Goal: Task Accomplishment & Management: Manage account settings

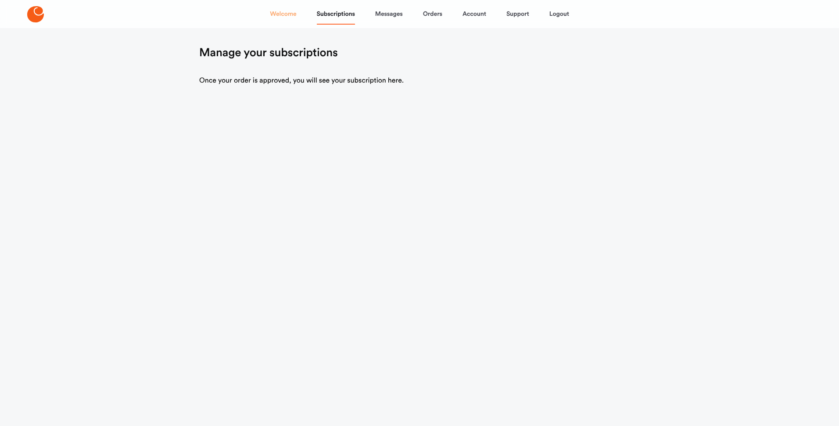
click at [278, 17] on link "Welcome" at bounding box center [283, 14] width 26 height 21
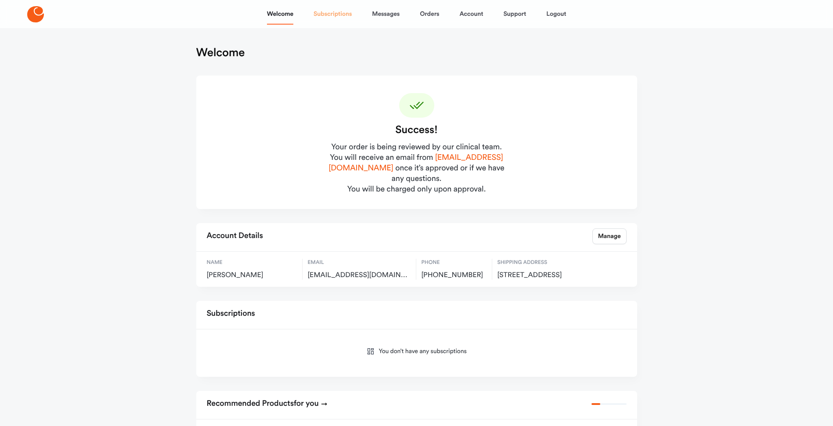
click at [330, 18] on link "Subscriptions" at bounding box center [332, 14] width 38 height 21
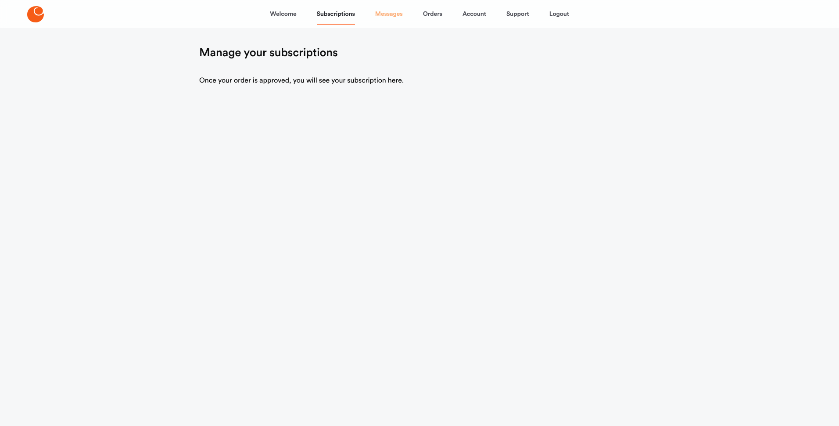
click at [390, 15] on link "Messages" at bounding box center [389, 14] width 28 height 21
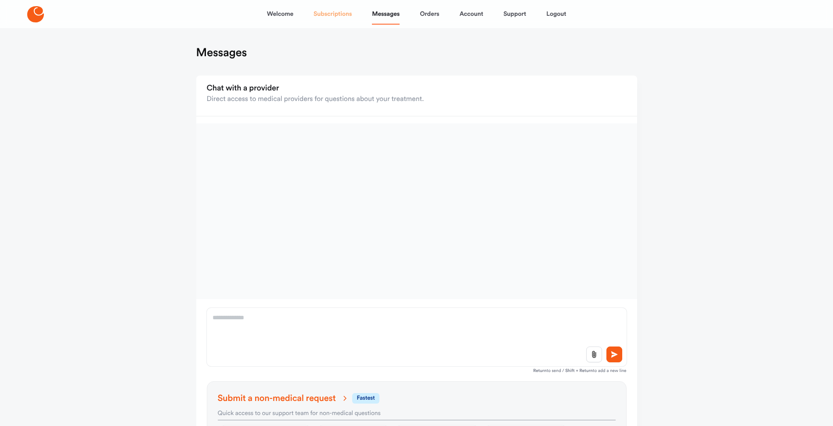
click at [349, 8] on link "Subscriptions" at bounding box center [332, 14] width 38 height 21
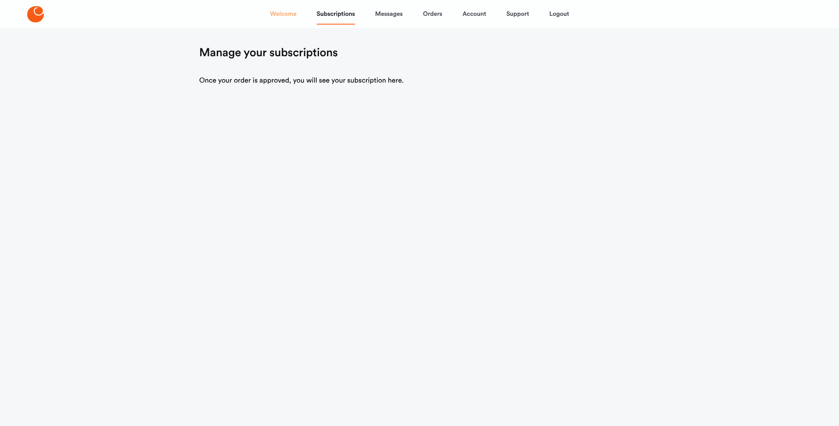
click at [293, 14] on link "Welcome" at bounding box center [283, 14] width 26 height 21
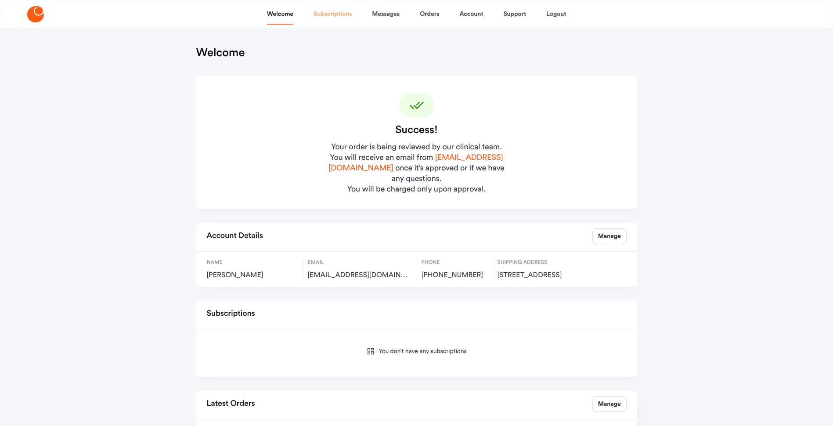
click at [337, 14] on link "Subscriptions" at bounding box center [332, 14] width 38 height 21
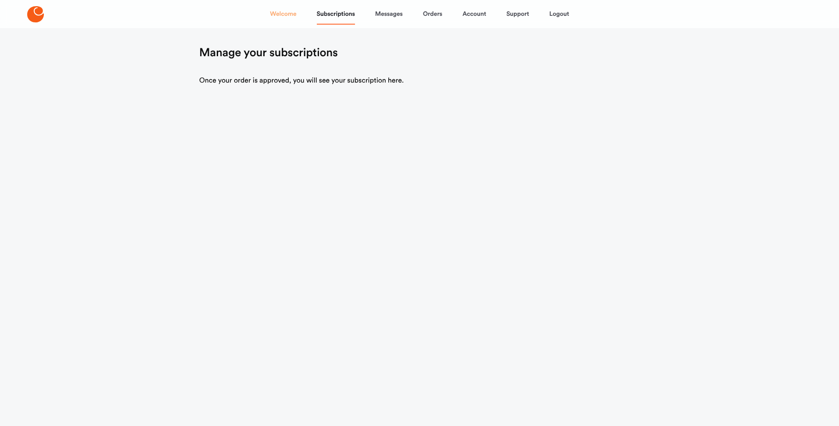
click at [284, 10] on link "Welcome" at bounding box center [283, 14] width 26 height 21
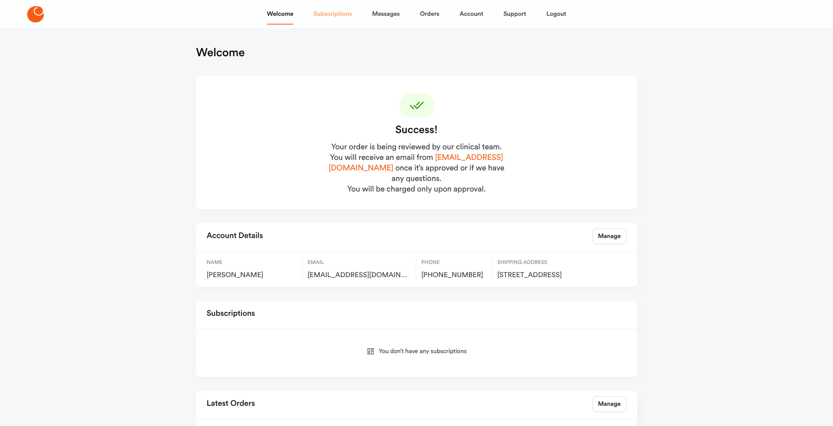
click at [325, 13] on link "Subscriptions" at bounding box center [332, 14] width 38 height 21
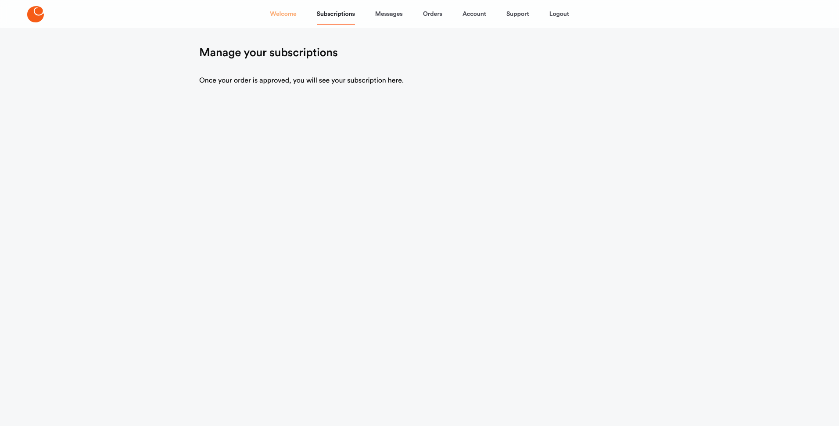
click at [282, 12] on link "Welcome" at bounding box center [283, 14] width 26 height 21
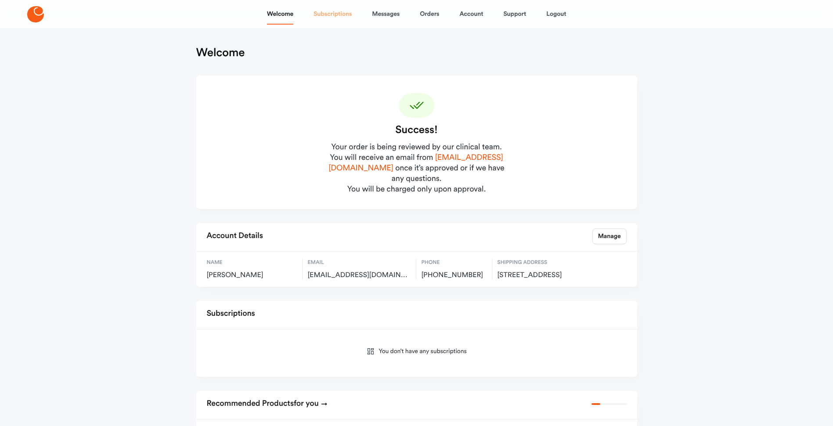
click at [331, 13] on link "Subscriptions" at bounding box center [332, 14] width 38 height 21
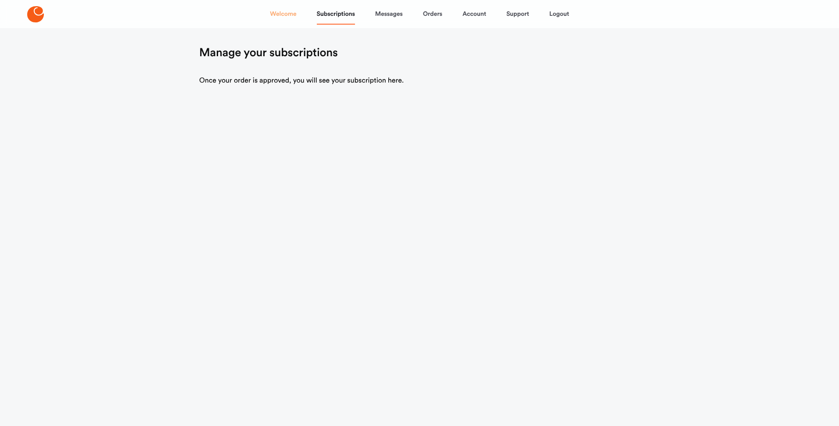
click at [286, 16] on link "Welcome" at bounding box center [283, 14] width 26 height 21
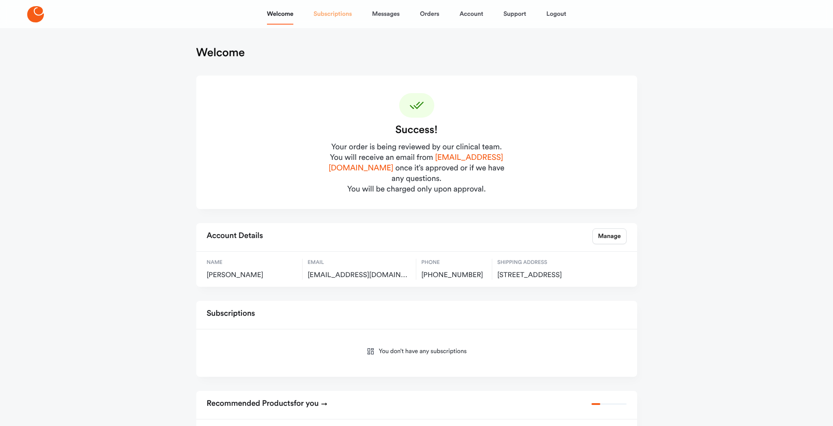
click at [334, 9] on link "Subscriptions" at bounding box center [332, 14] width 38 height 21
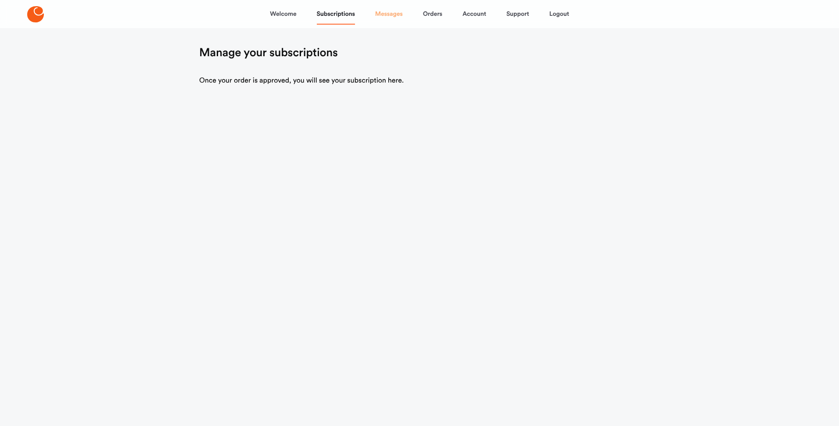
click at [389, 11] on link "Messages" at bounding box center [389, 14] width 28 height 21
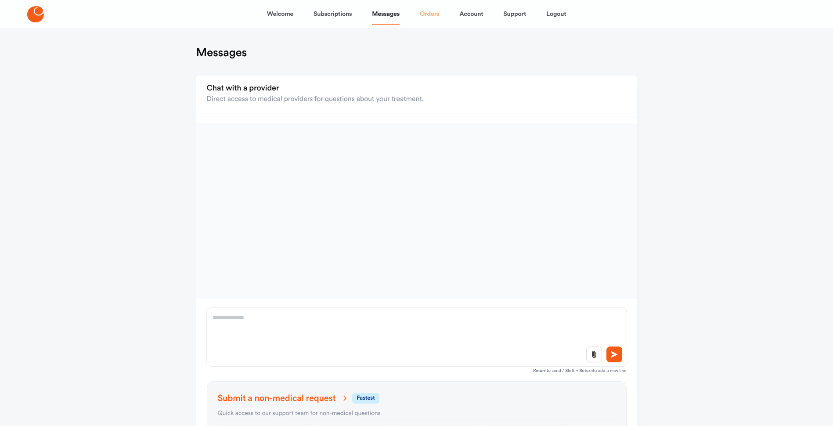
click at [420, 17] on div "Welcome Subscriptions Messages Orders Account Support Logout" at bounding box center [416, 14] width 299 height 21
click at [436, 14] on link "Orders" at bounding box center [429, 14] width 19 height 21
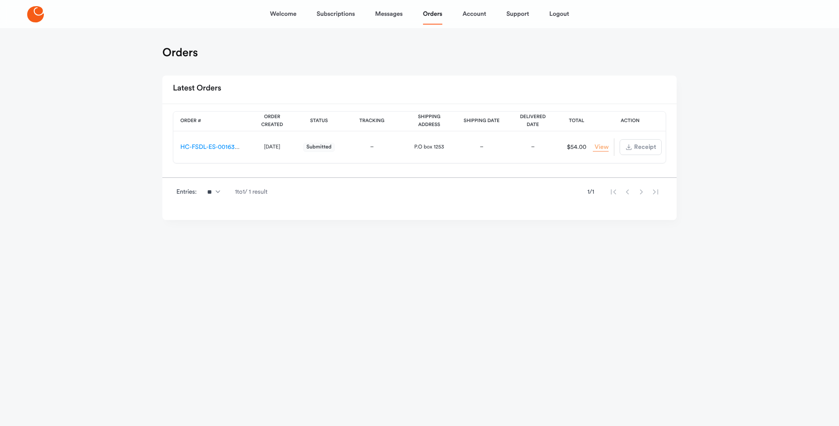
click at [600, 144] on link "View Order" at bounding box center [601, 147] width 16 height 8
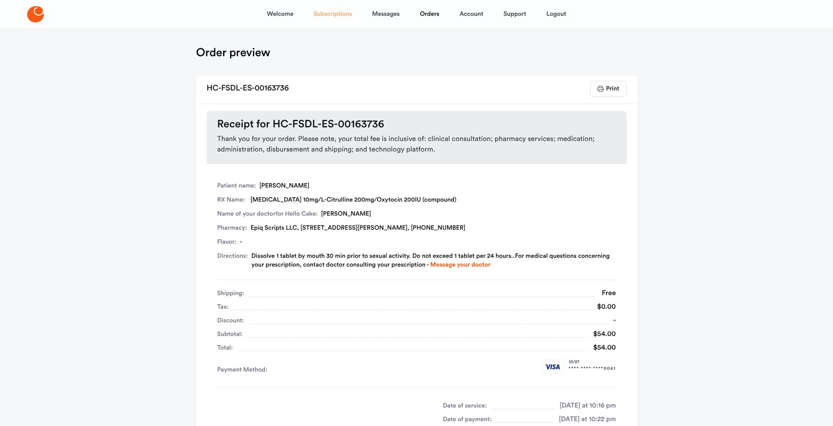
click at [337, 9] on link "Subscriptions" at bounding box center [332, 14] width 38 height 21
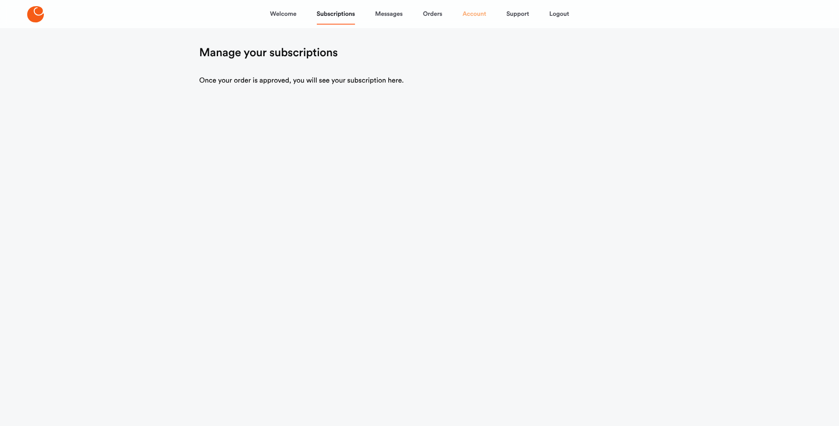
click at [475, 17] on link "Account" at bounding box center [475, 14] width 24 height 21
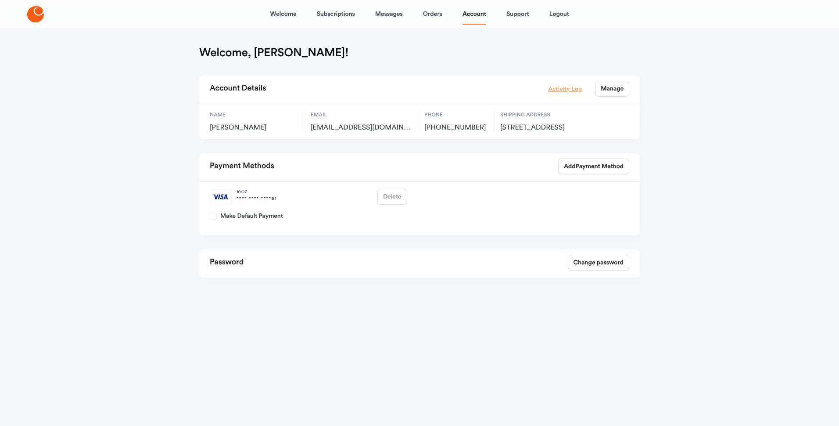
click at [556, 86] on link "Activity Log" at bounding box center [565, 89] width 34 height 10
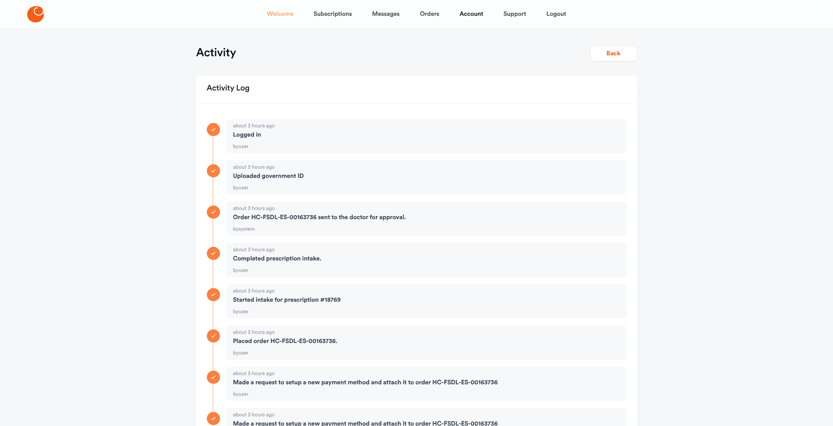
click at [285, 13] on link "Welcome" at bounding box center [280, 14] width 26 height 21
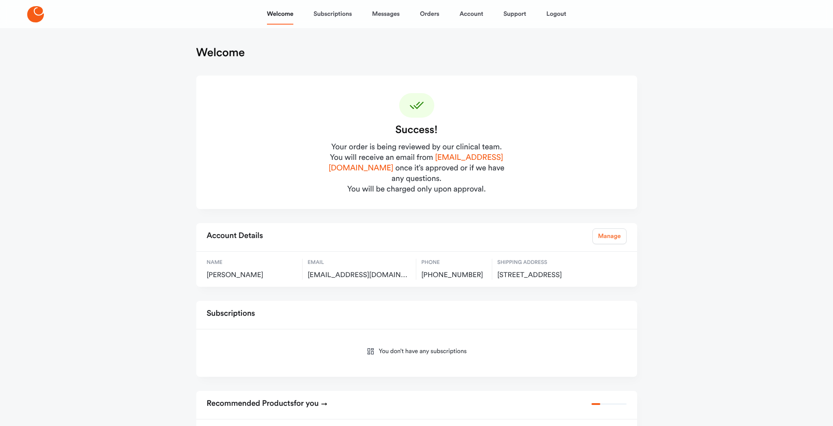
click at [609, 228] on link "Manage" at bounding box center [609, 236] width 34 height 16
select select "**"
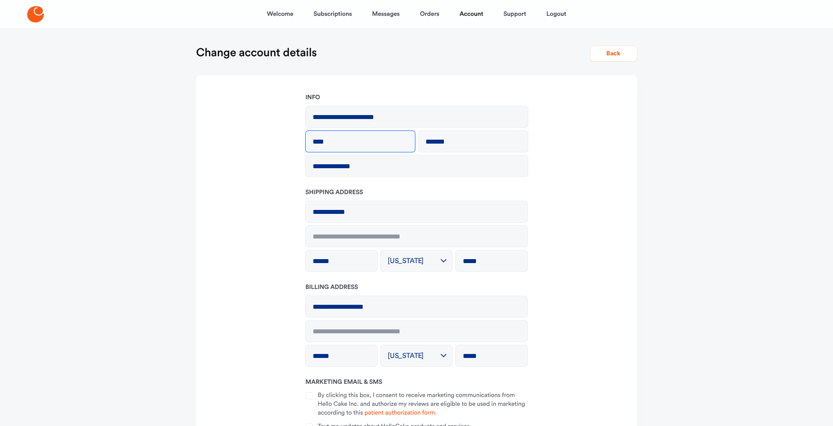
click at [348, 138] on input "****" at bounding box center [360, 141] width 109 height 21
type input "*******"
type input "*****"
click at [576, 295] on form "**********" at bounding box center [416, 282] width 427 height 379
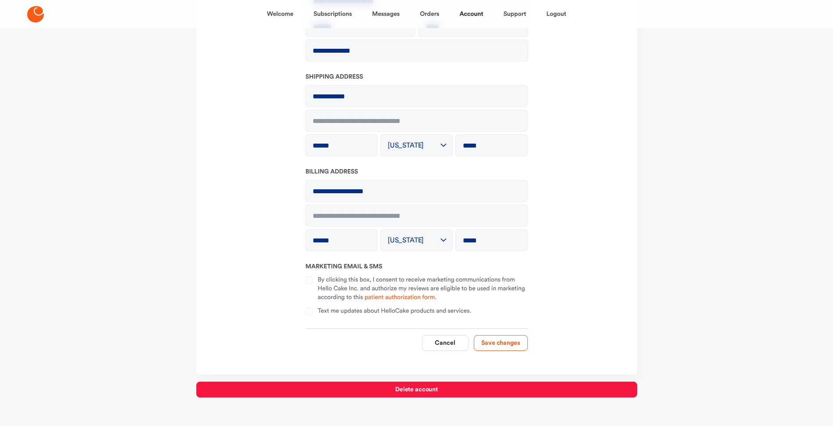
scroll to position [122, 0]
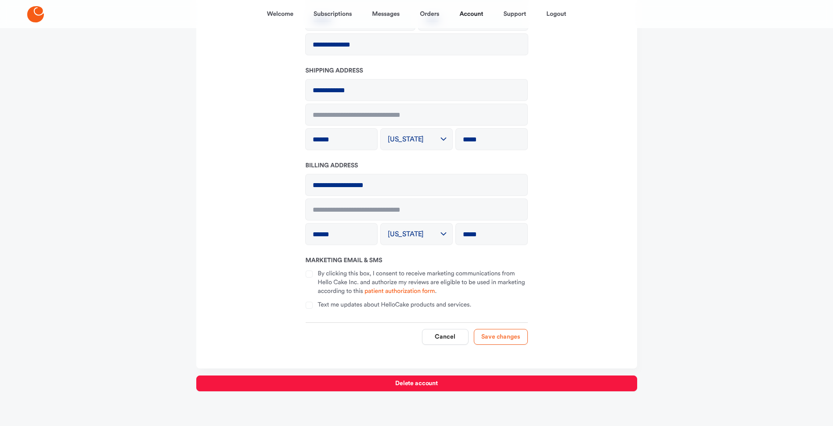
click at [498, 334] on button "Save changes" at bounding box center [501, 337] width 54 height 16
click at [508, 337] on button "Save changes" at bounding box center [501, 337] width 54 height 16
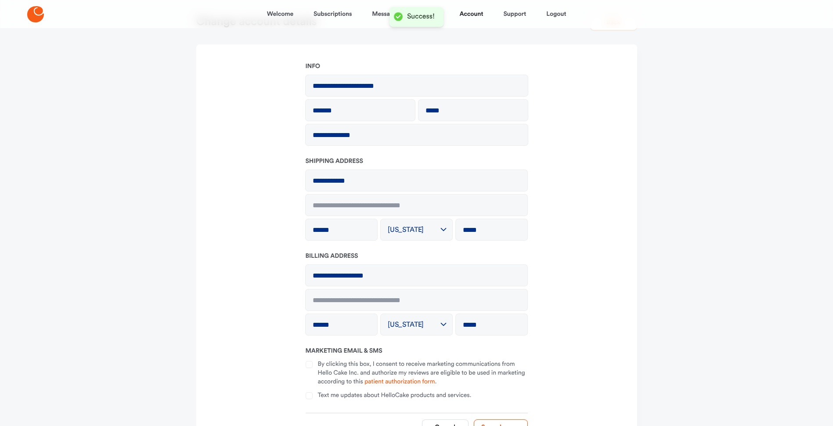
scroll to position [0, 0]
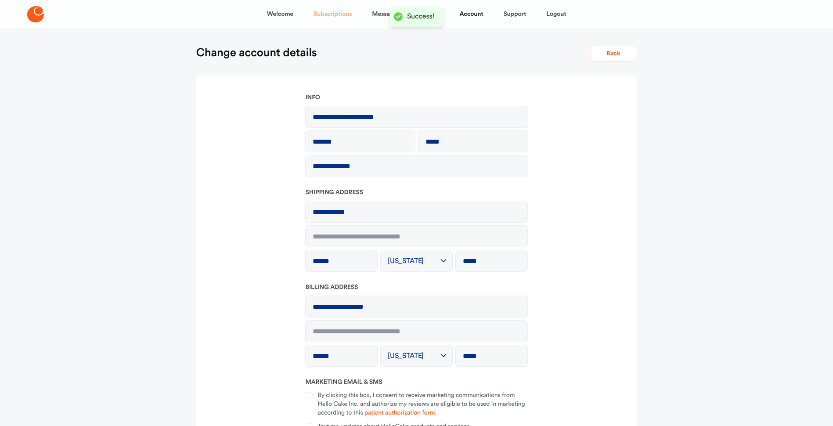
click at [335, 13] on link "Subscriptions" at bounding box center [332, 14] width 38 height 21
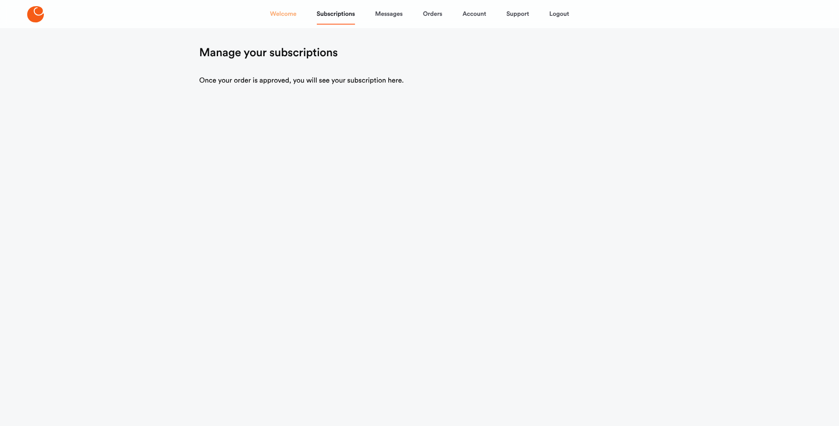
click at [287, 15] on link "Welcome" at bounding box center [283, 14] width 26 height 21
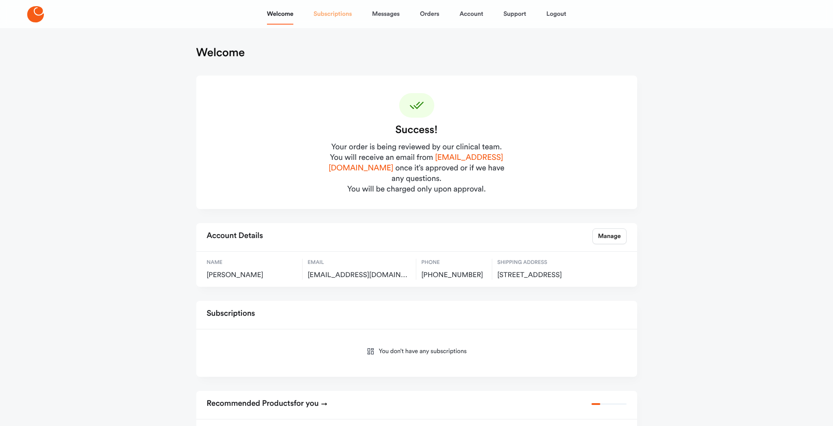
click at [344, 15] on link "Subscriptions" at bounding box center [332, 14] width 38 height 21
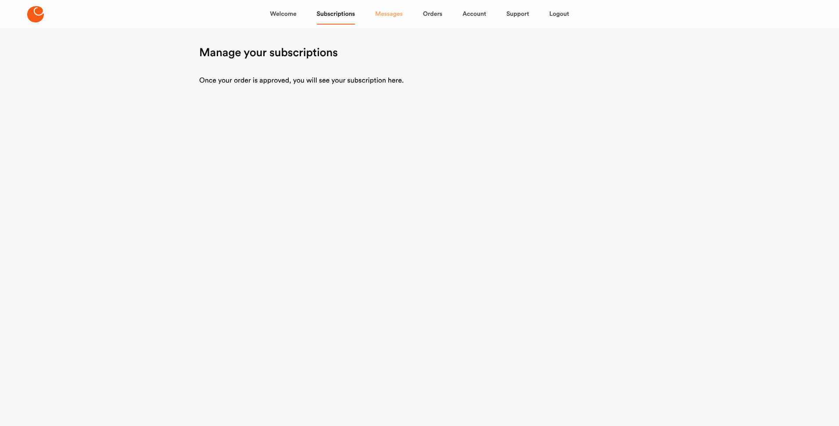
click at [399, 15] on link "Messages" at bounding box center [389, 14] width 28 height 21
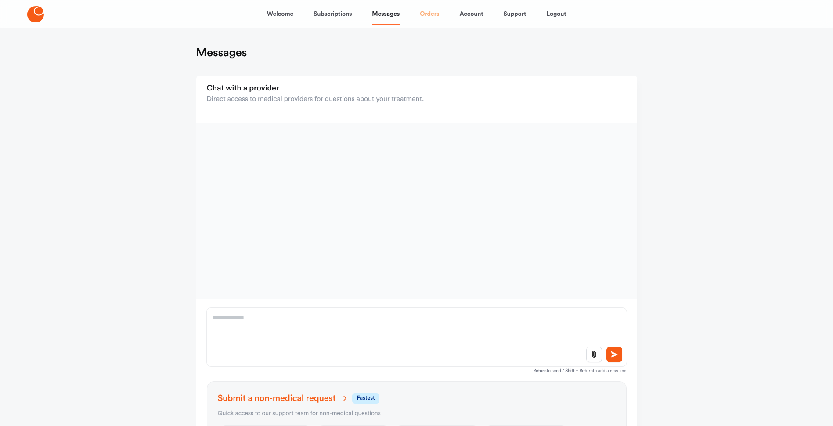
click at [429, 15] on link "Orders" at bounding box center [429, 14] width 19 height 21
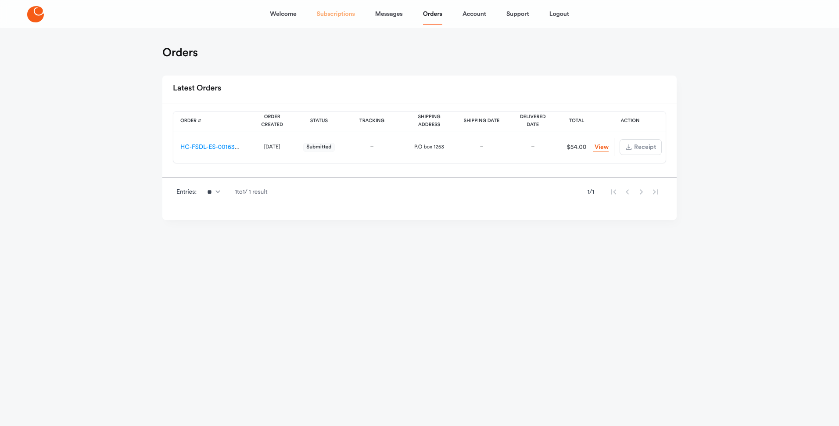
click at [327, 18] on link "Subscriptions" at bounding box center [336, 14] width 38 height 21
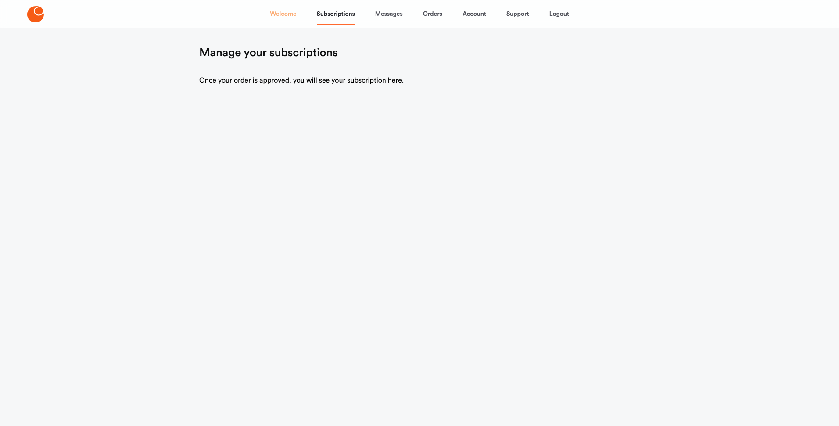
click at [286, 11] on link "Welcome" at bounding box center [283, 14] width 26 height 21
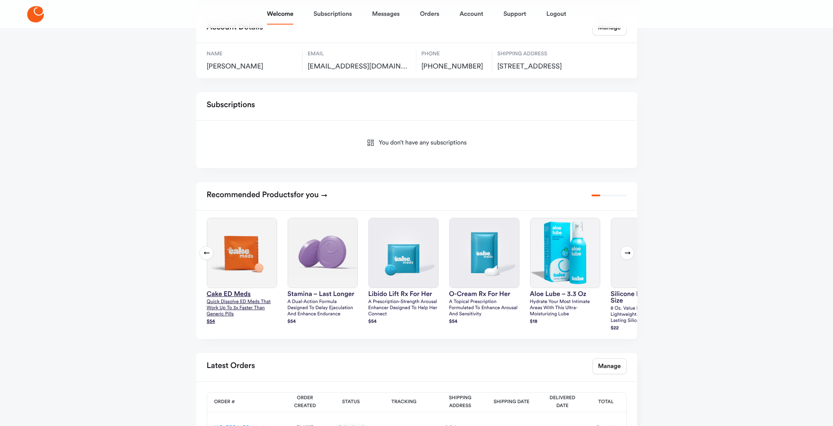
scroll to position [263, 0]
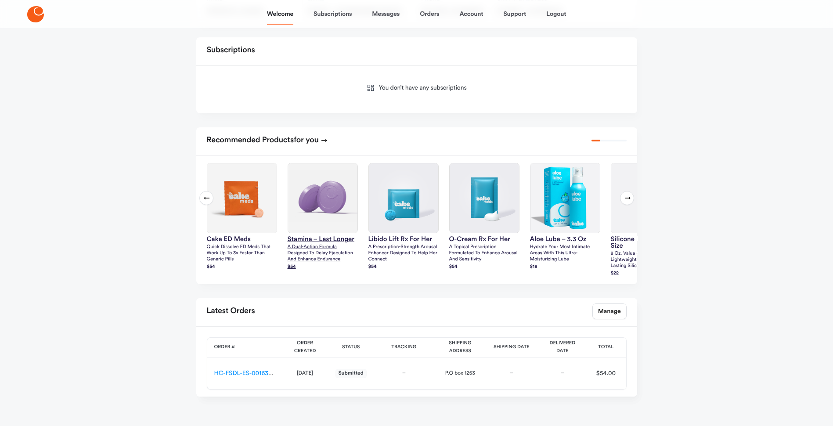
click at [323, 244] on p "A dual-action formula designed to delay ejaculation and enhance endurance" at bounding box center [323, 253] width 70 height 18
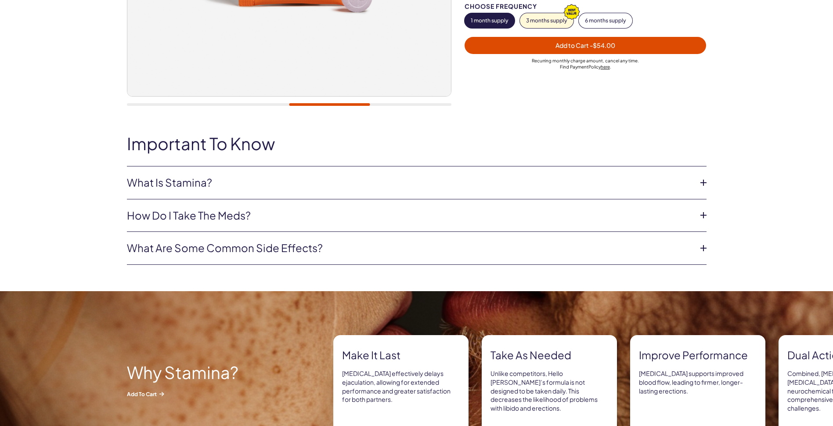
scroll to position [351, 0]
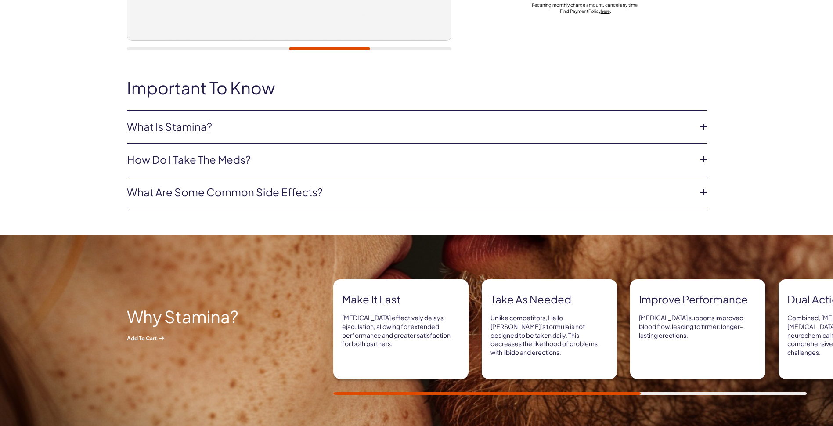
click at [289, 124] on link "What Is Stamina?" at bounding box center [409, 126] width 565 height 15
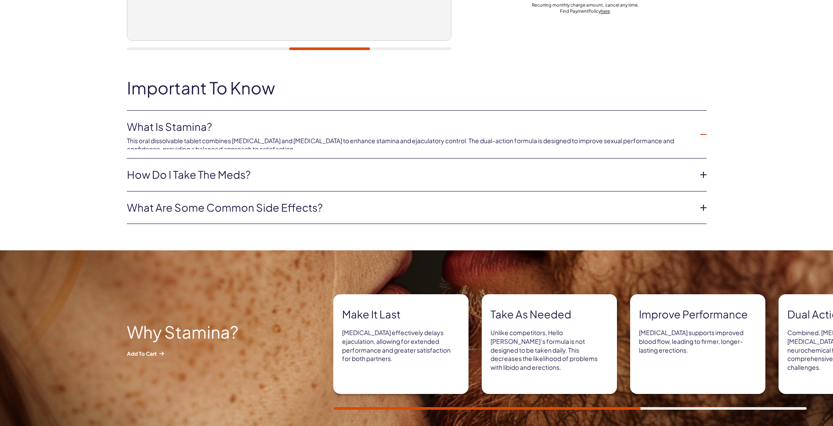
scroll to position [0, 0]
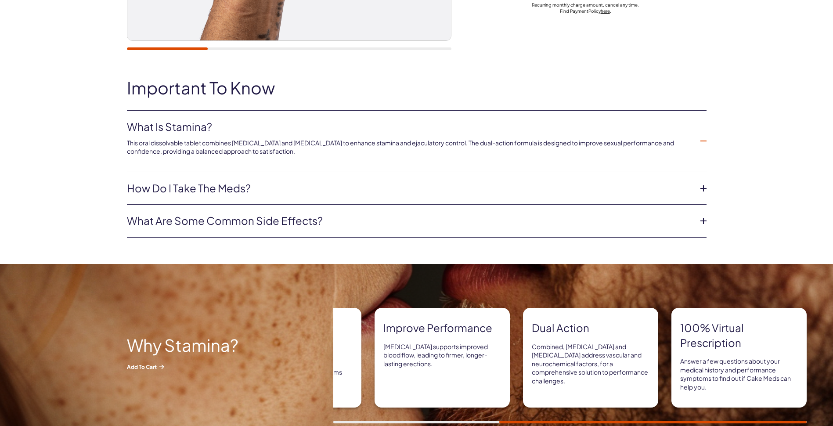
click at [288, 139] on p "This oral dissolvable tablet combines Tadalafil and Paroxetine to enhance stami…" at bounding box center [409, 147] width 565 height 17
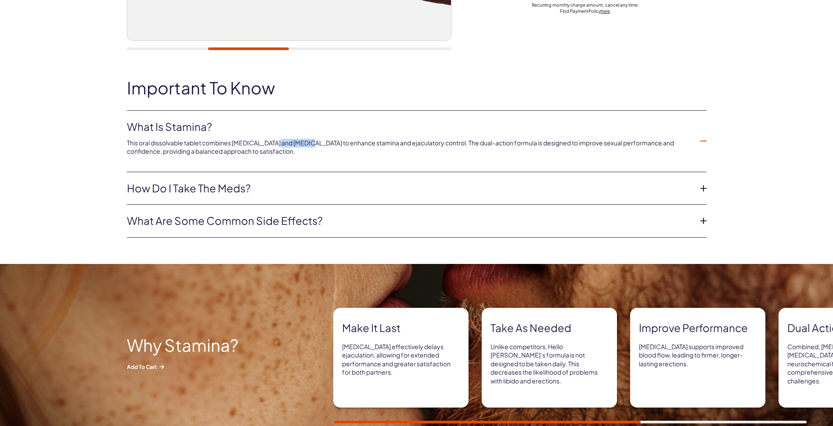
copy p "Paroxetine"
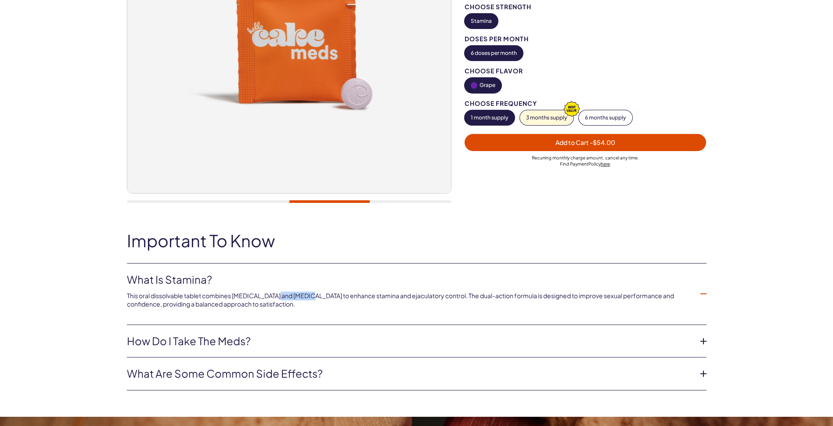
scroll to position [219, 0]
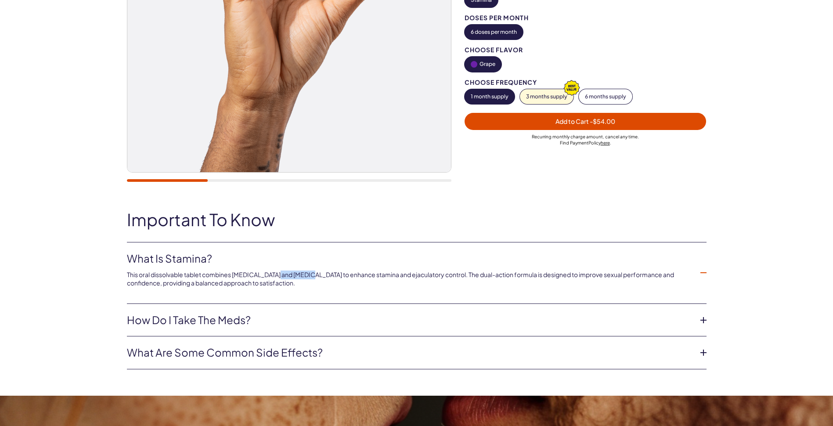
click at [302, 356] on link "What are some common side effects?" at bounding box center [409, 352] width 565 height 15
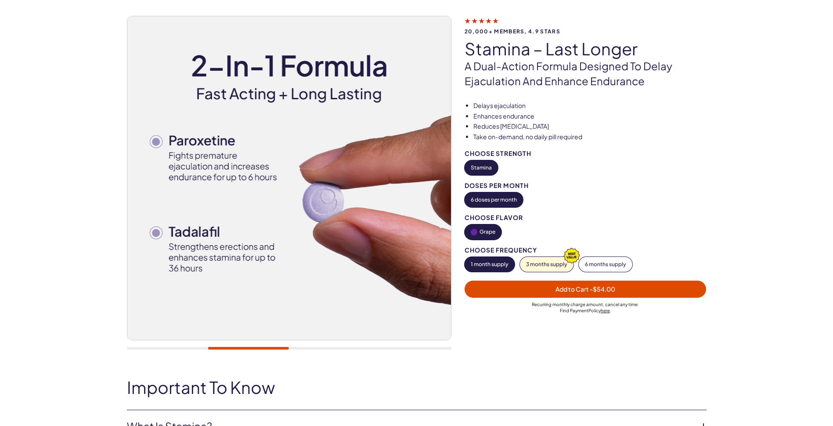
scroll to position [0, 0]
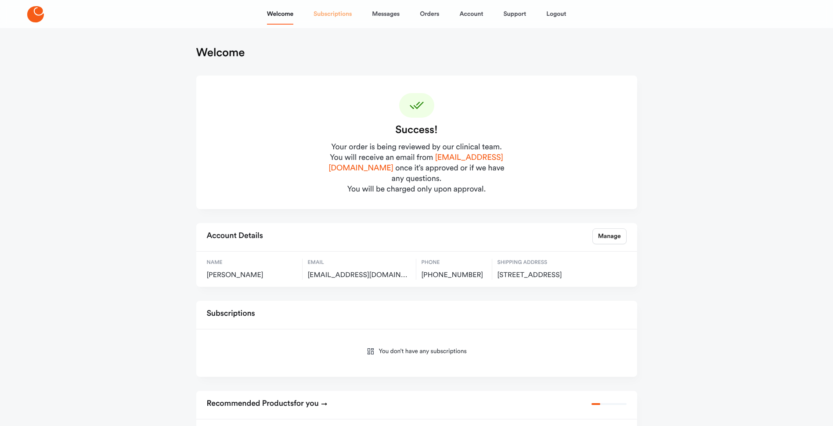
click at [336, 6] on link "Subscriptions" at bounding box center [332, 14] width 38 height 21
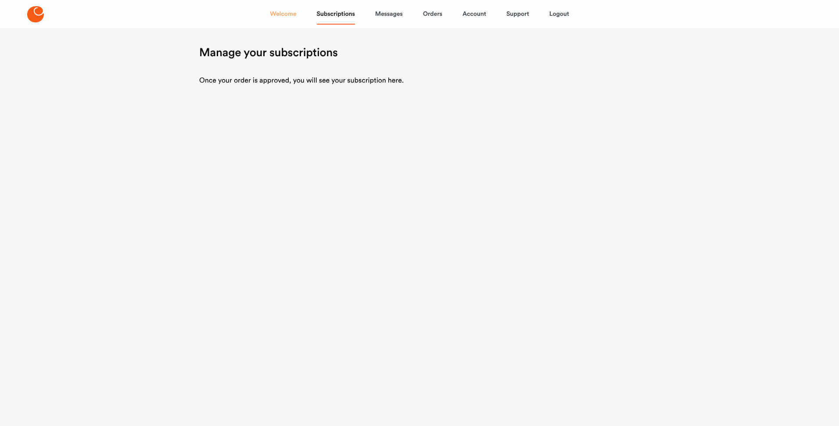
click at [277, 14] on link "Welcome" at bounding box center [283, 14] width 26 height 21
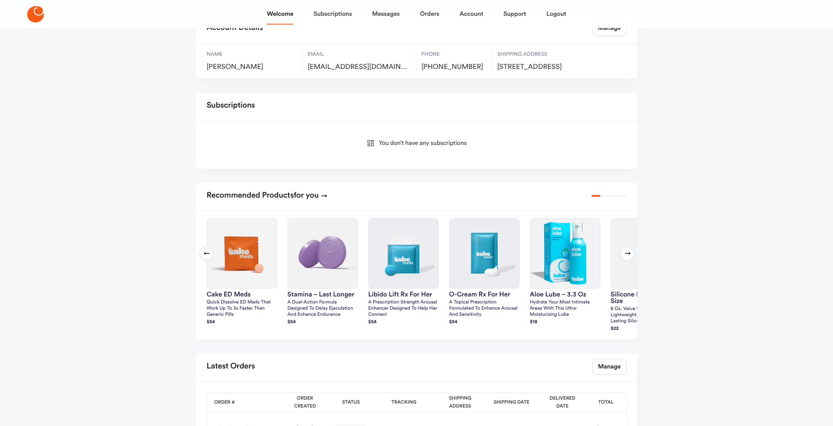
scroll to position [281, 0]
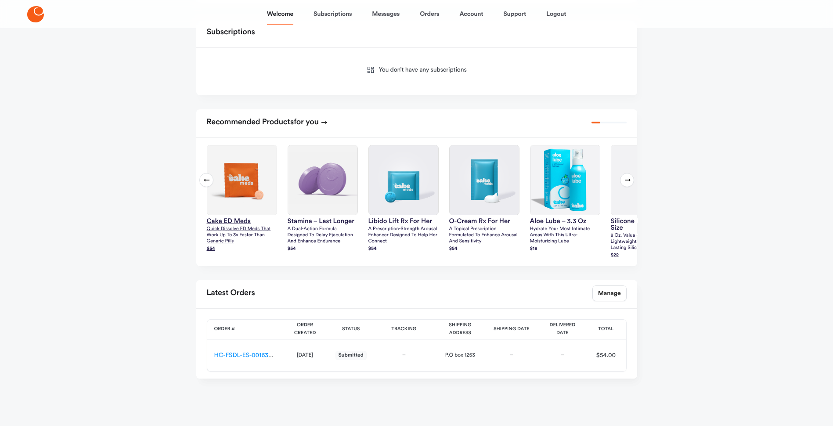
click at [235, 180] on img at bounding box center [241, 179] width 69 height 69
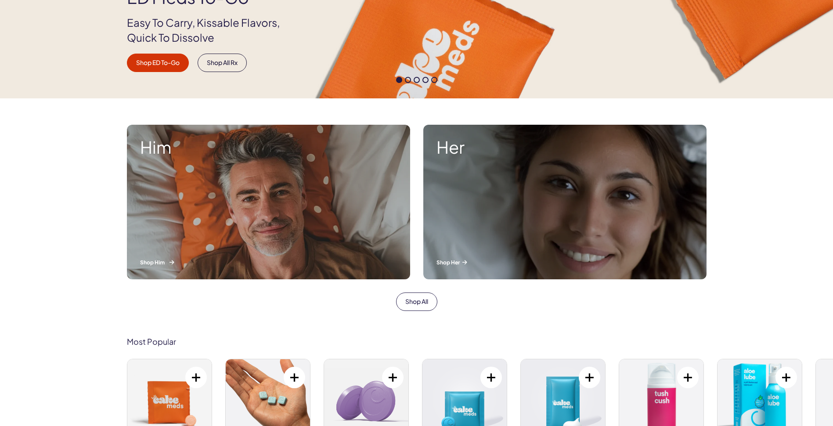
scroll to position [132, 0]
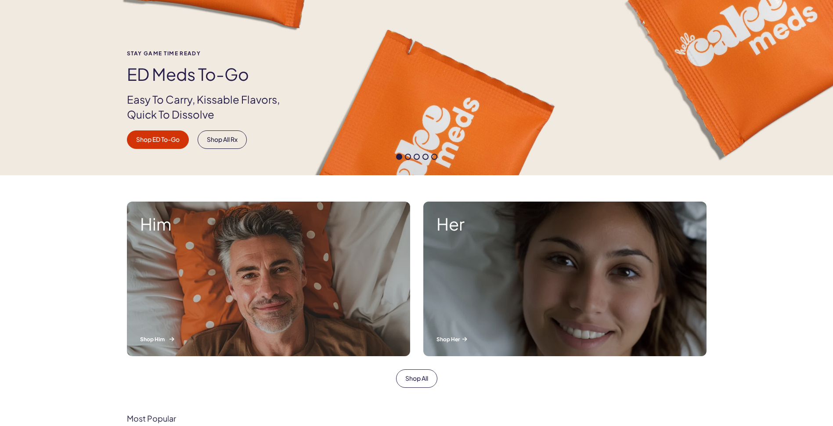
click at [256, 241] on div "Him Shop Him" at bounding box center [268, 278] width 283 height 155
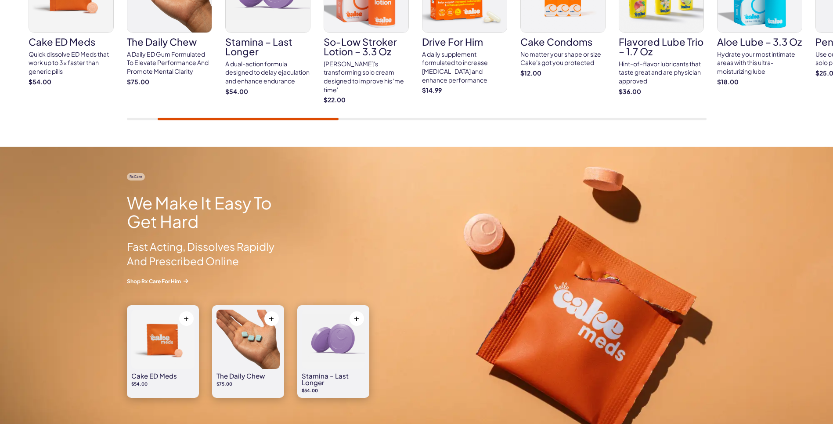
scroll to position [176, 0]
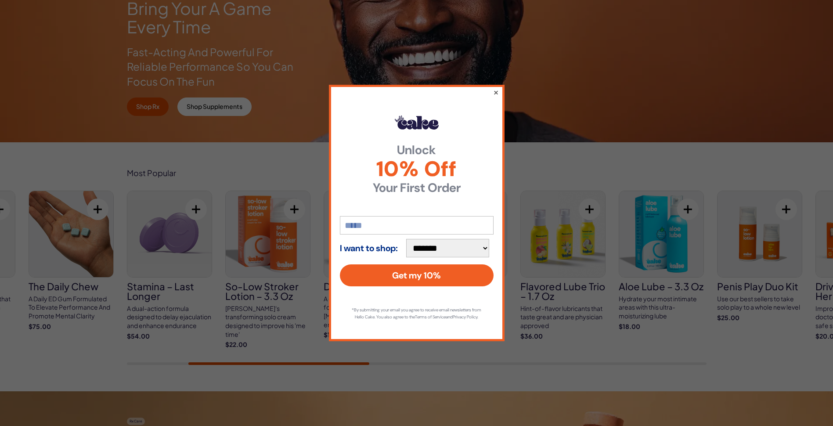
click at [498, 87] on button "×" at bounding box center [496, 92] width 6 height 11
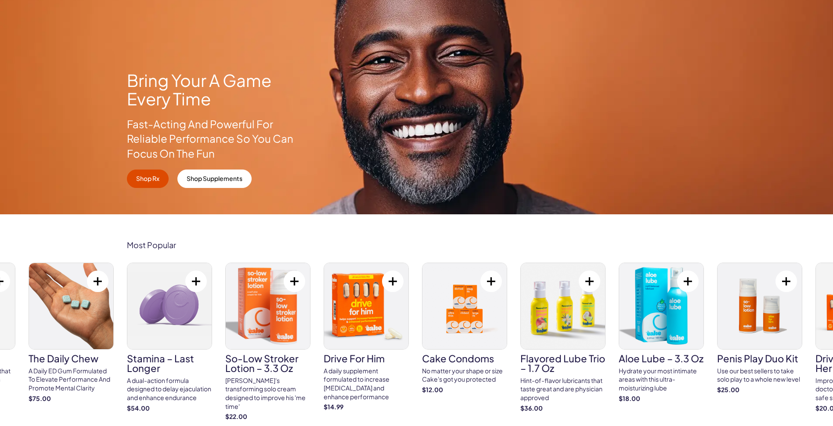
scroll to position [0, 0]
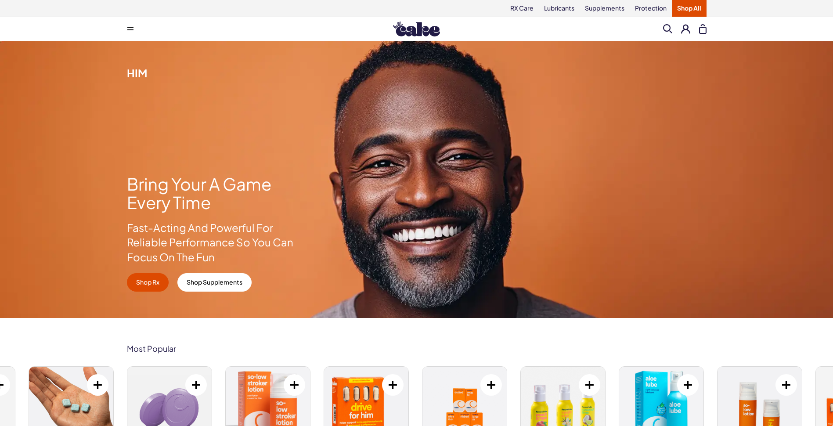
click at [129, 28] on span at bounding box center [130, 29] width 6 height 4
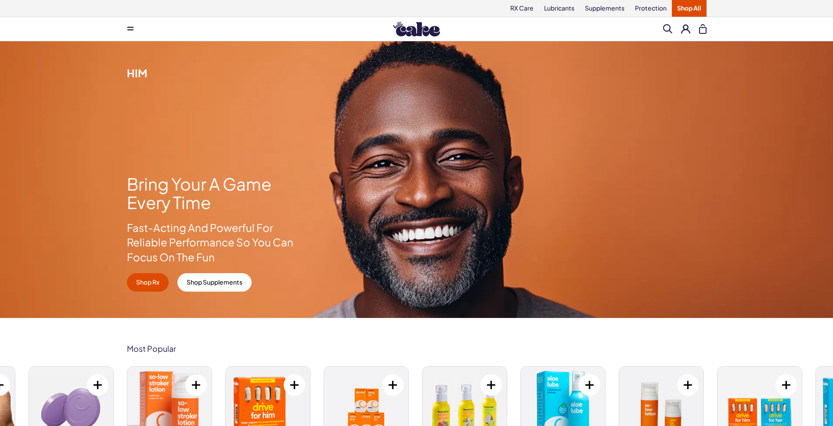
click at [686, 29] on button at bounding box center [685, 28] width 9 height 9
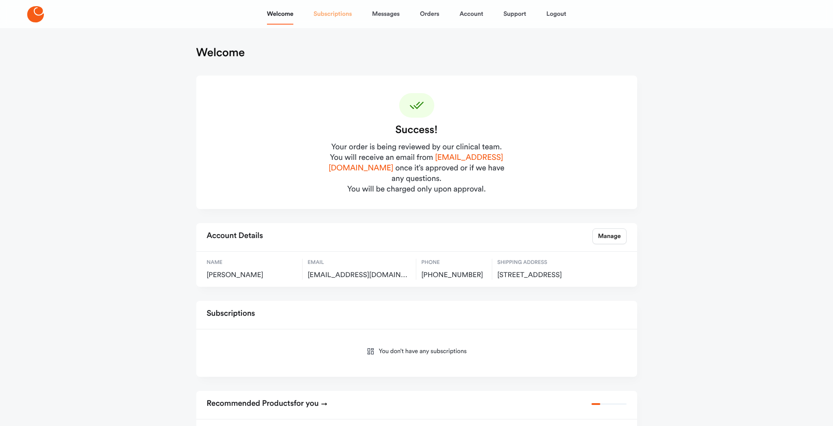
click at [325, 22] on link "Subscriptions" at bounding box center [332, 14] width 38 height 21
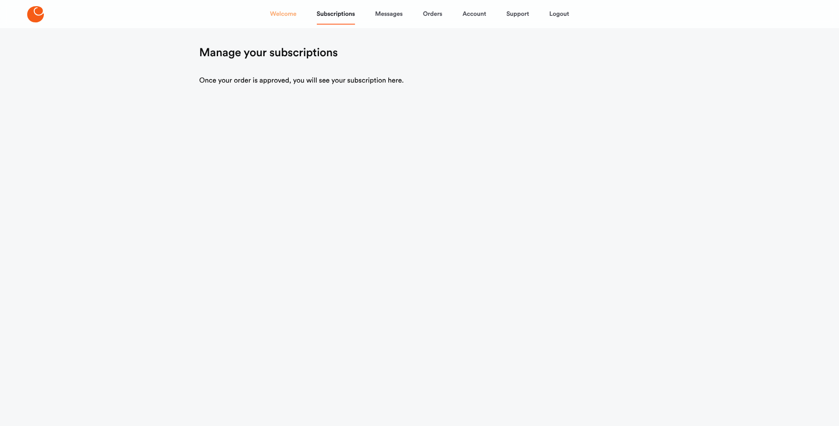
click at [283, 16] on link "Welcome" at bounding box center [283, 14] width 26 height 21
